Goal: Navigation & Orientation: Understand site structure

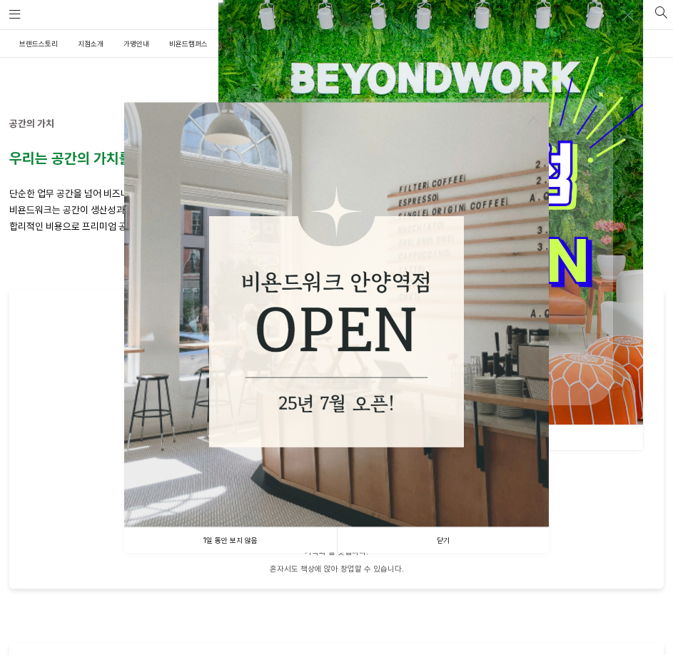
click at [425, 533] on link "닫기" at bounding box center [443, 540] width 213 height 25
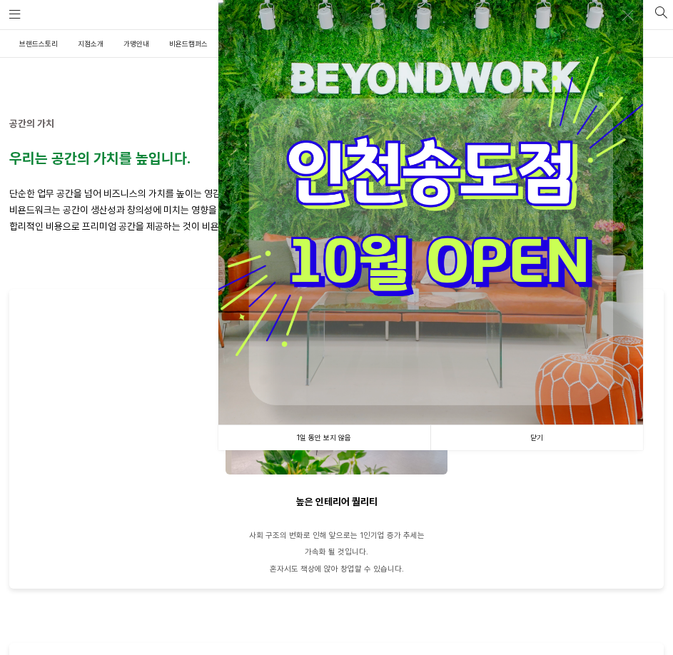
click at [530, 443] on link "닫기" at bounding box center [536, 437] width 213 height 25
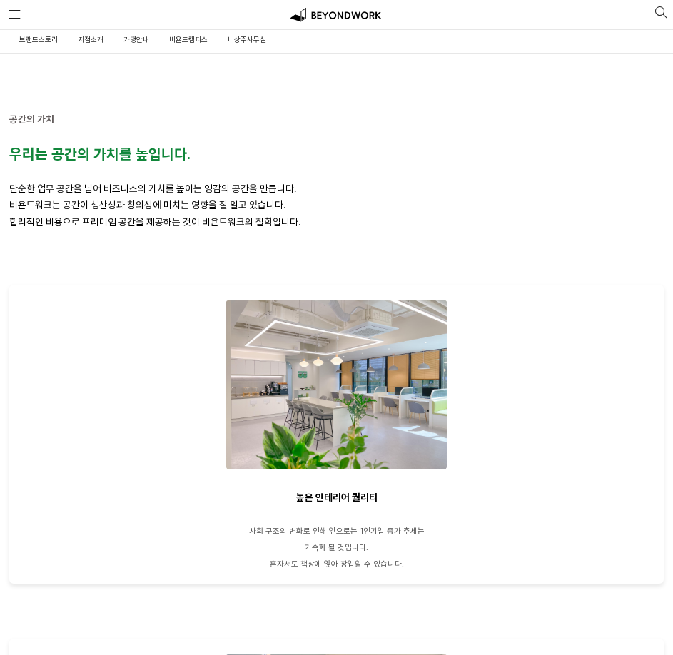
click at [44, 41] on span "브랜드스토리" at bounding box center [38, 39] width 39 height 9
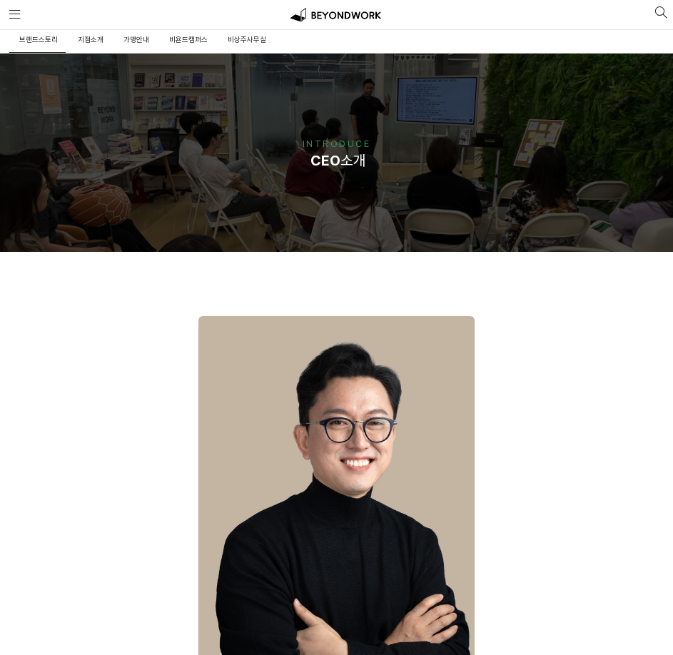
click at [129, 40] on span "가맹안내" at bounding box center [137, 39] width 26 height 9
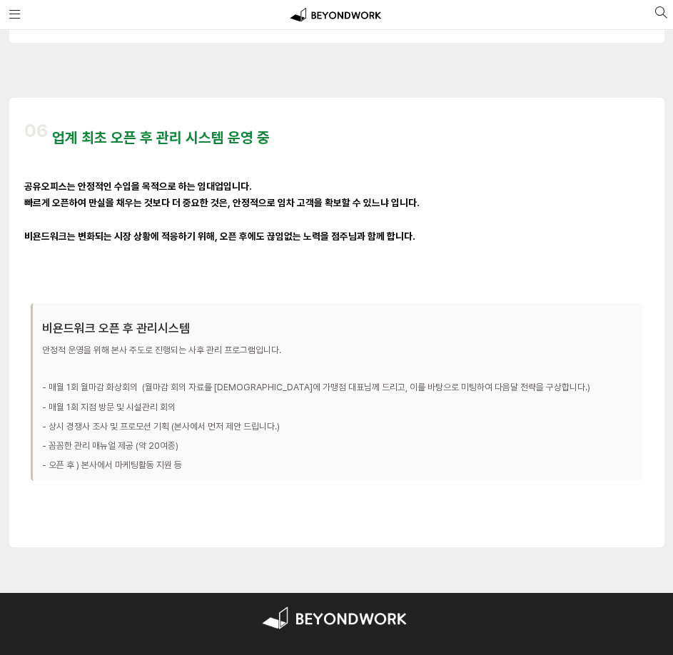
scroll to position [3284, 0]
